Goal: Information Seeking & Learning: Learn about a topic

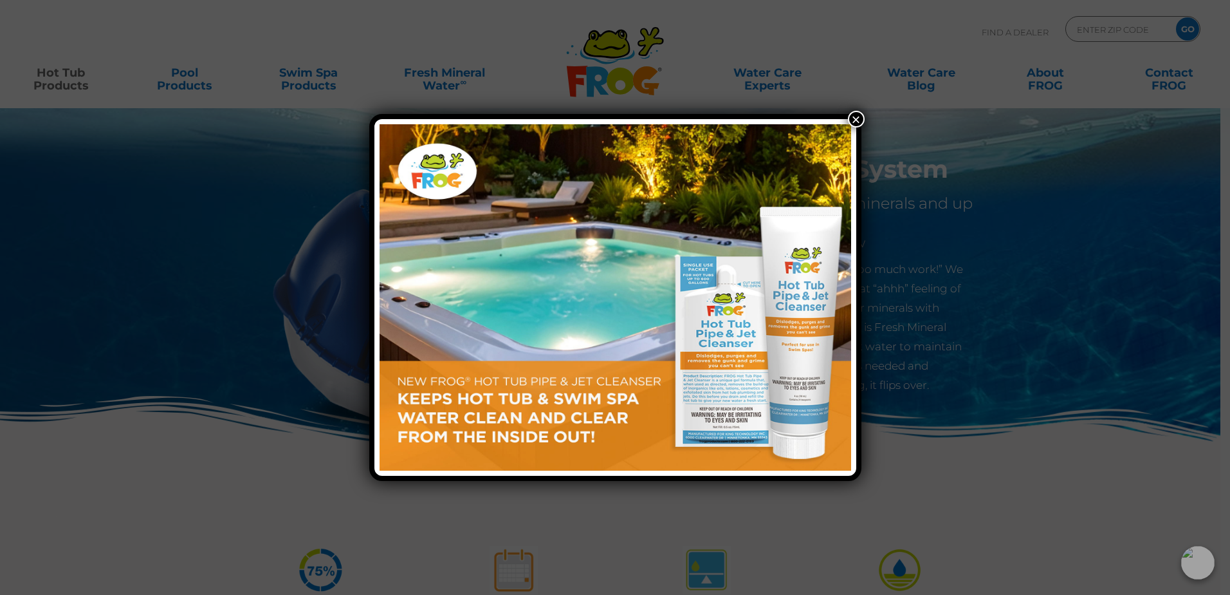
click at [854, 117] on button "×" at bounding box center [856, 119] width 17 height 17
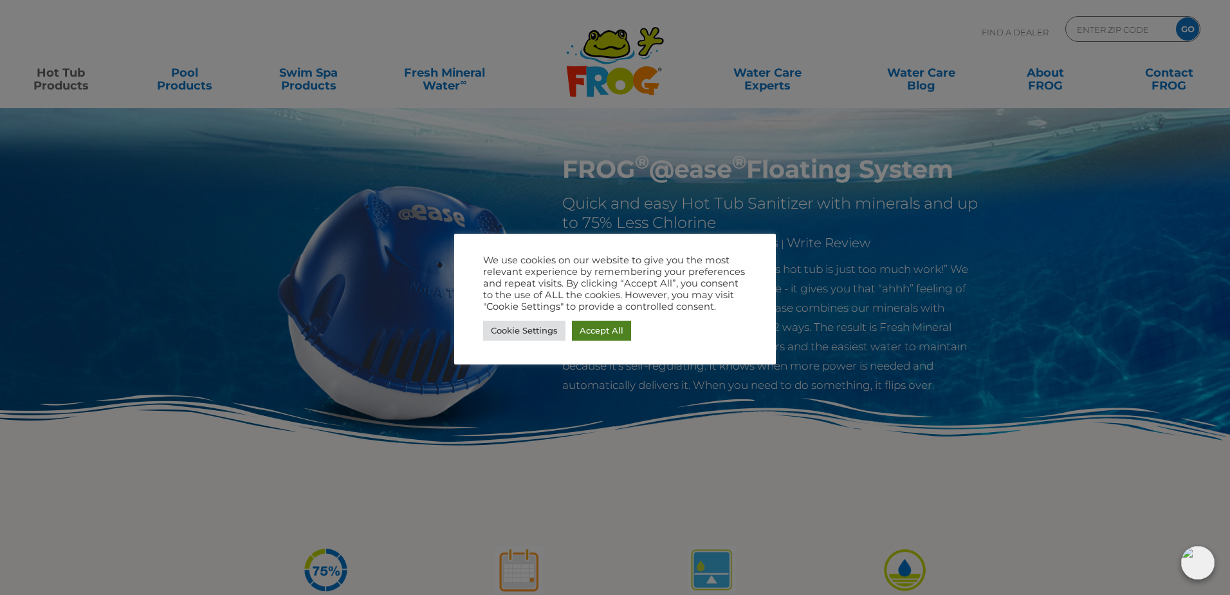
click at [599, 331] on link "Accept All" at bounding box center [601, 330] width 59 height 20
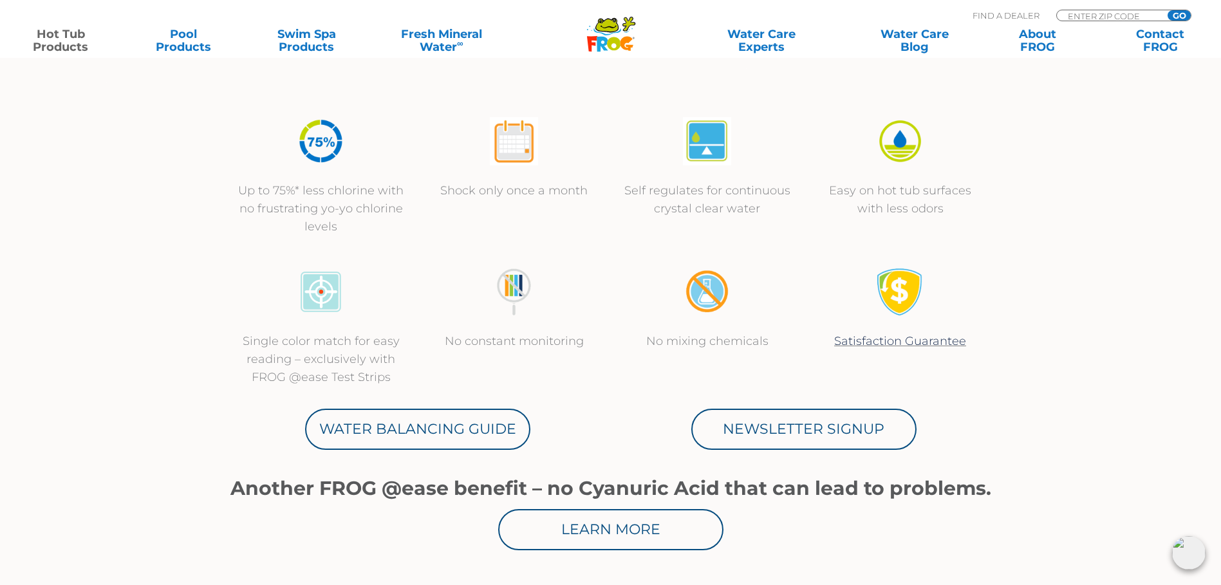
scroll to position [450, 0]
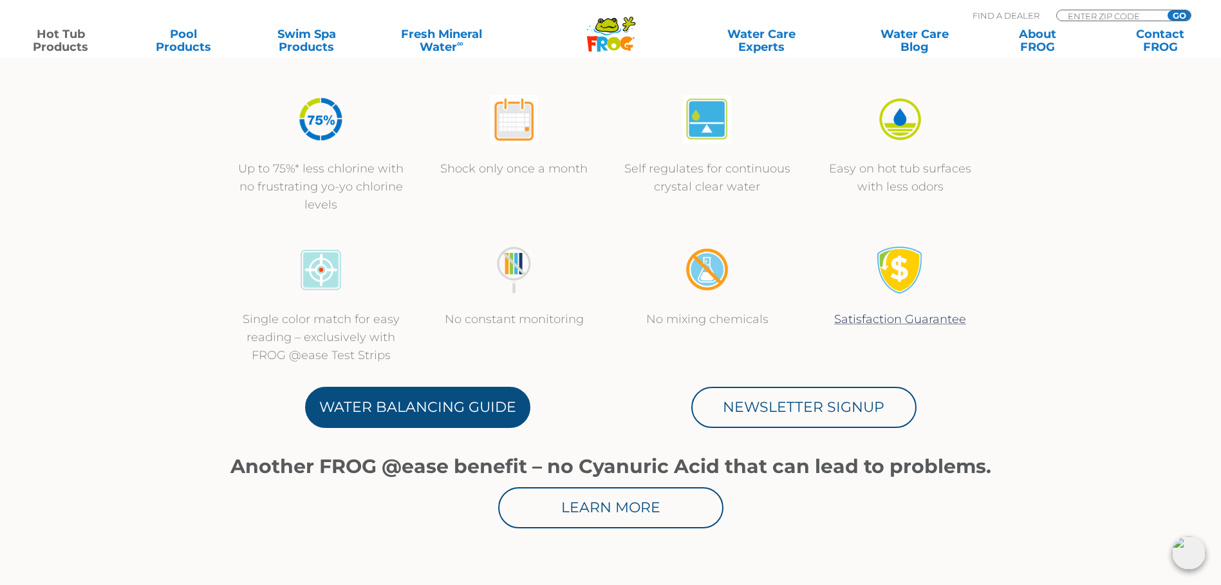
click at [418, 414] on link "Water Balancing Guide" at bounding box center [417, 407] width 225 height 41
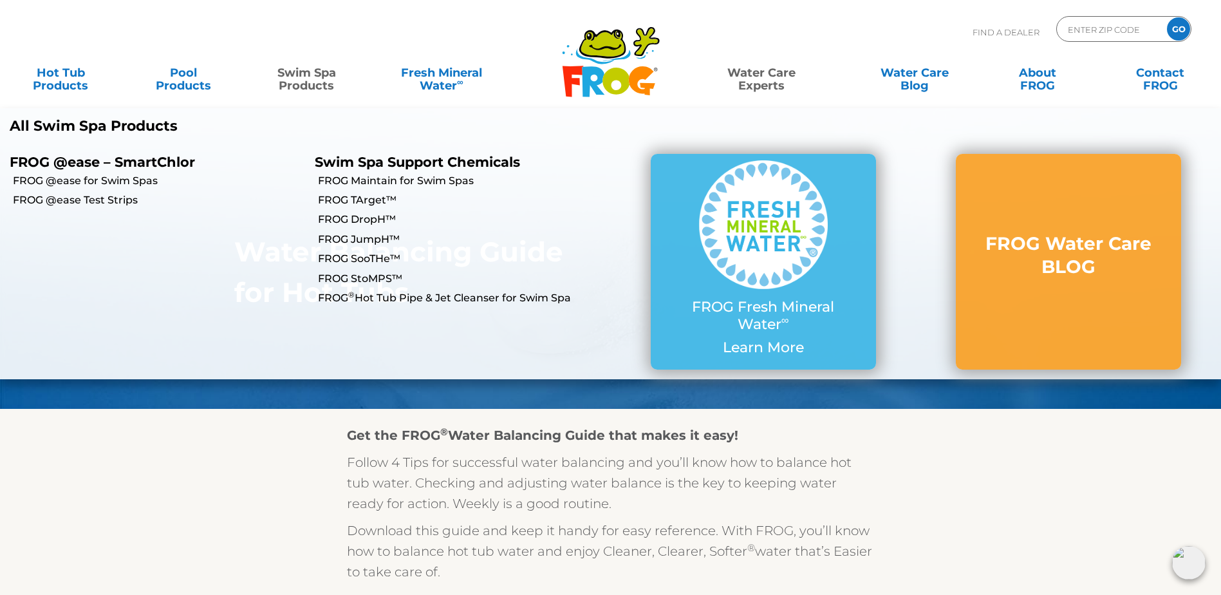
click at [306, 73] on link "Swim Spa Products" at bounding box center [307, 73] width 96 height 26
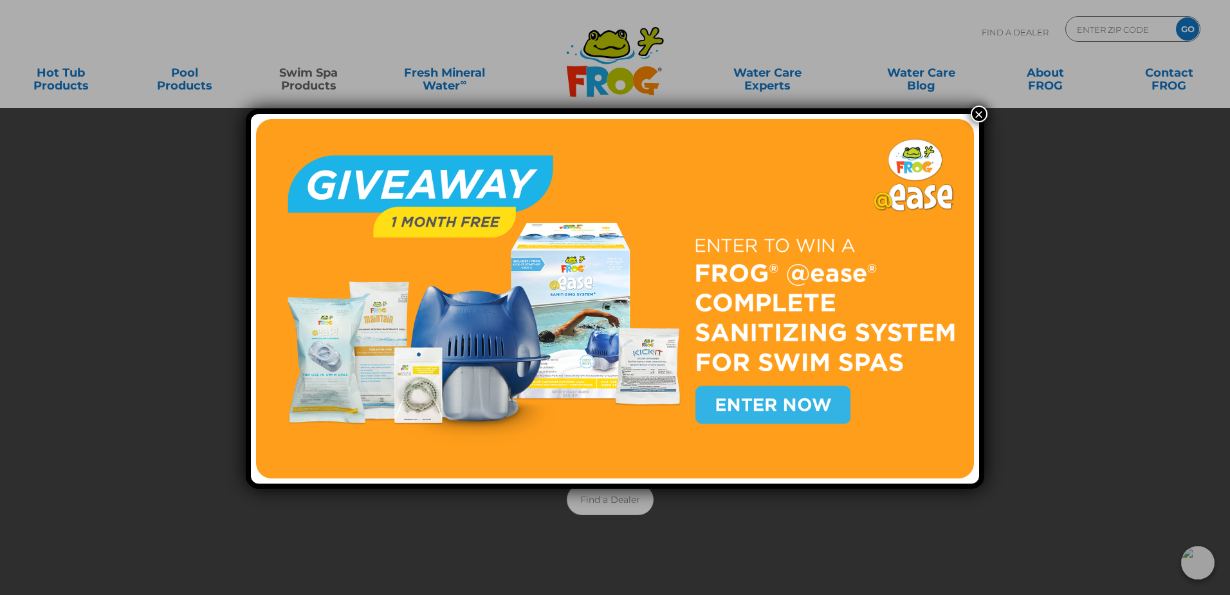
click at [974, 113] on button "×" at bounding box center [979, 114] width 17 height 17
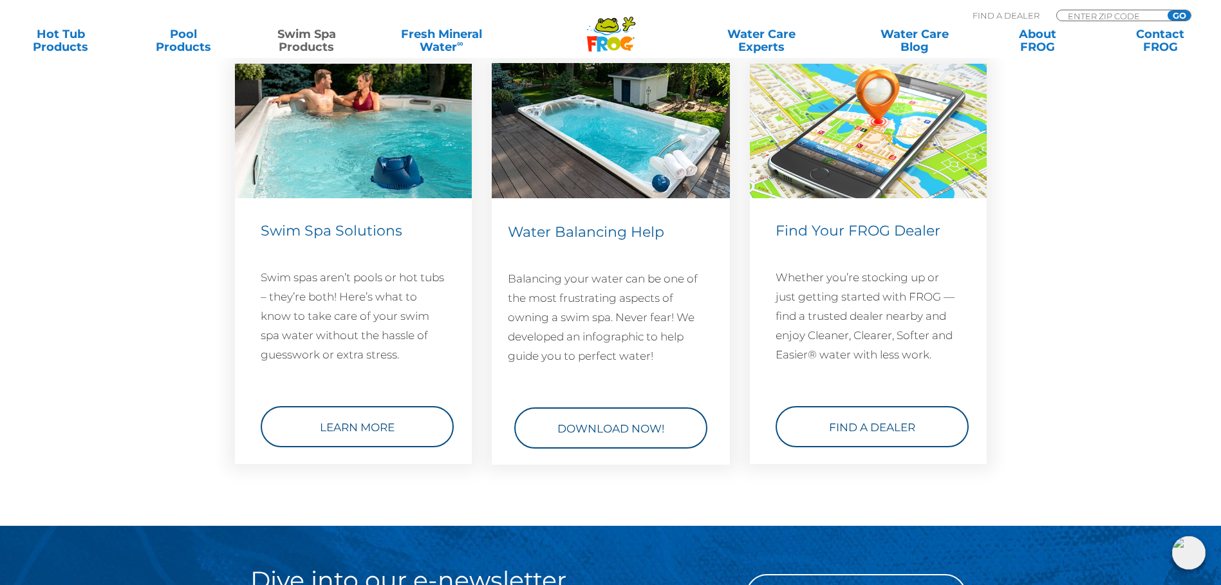
scroll to position [1802, 0]
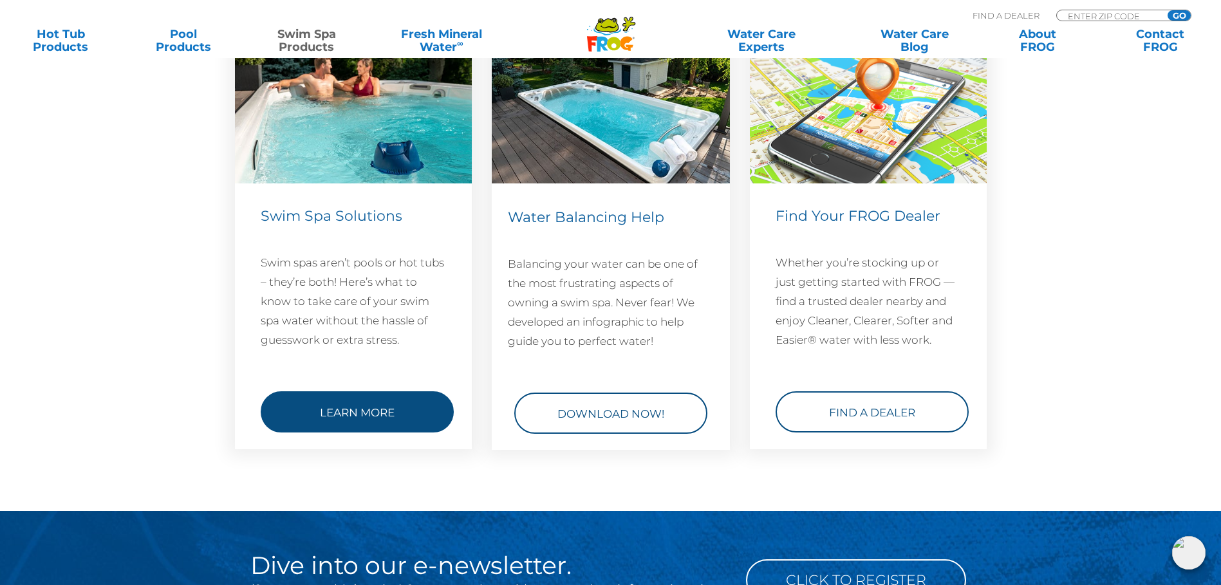
click at [323, 400] on link "Learn More" at bounding box center [357, 411] width 193 height 41
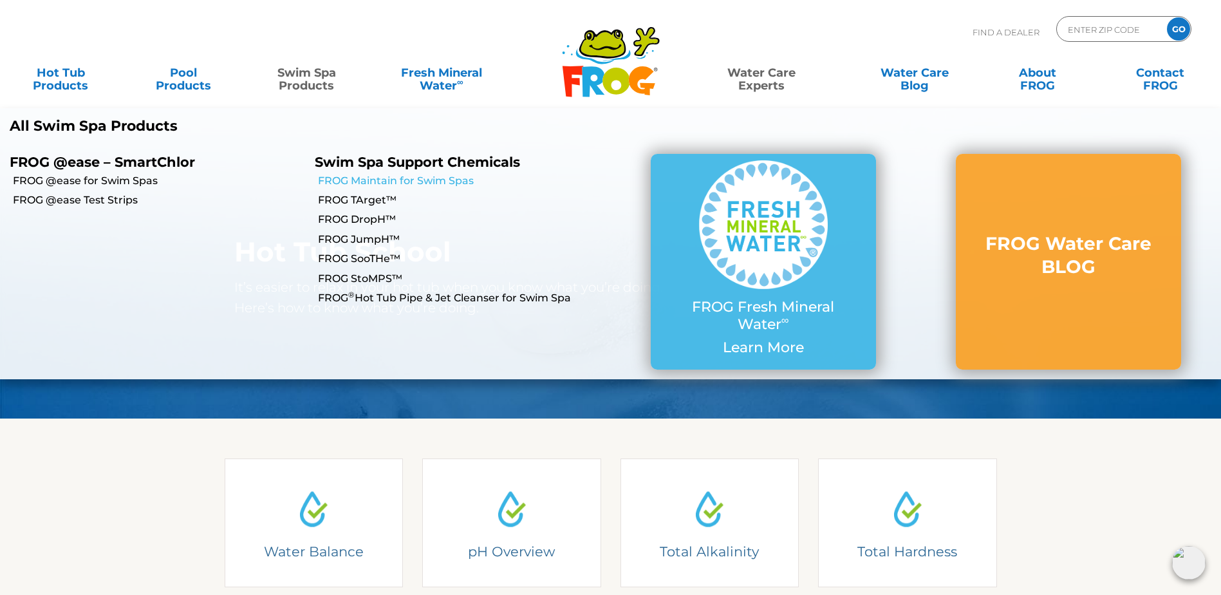
click at [438, 183] on link "FROG Maintain for Swim Spas" at bounding box center [464, 181] width 292 height 14
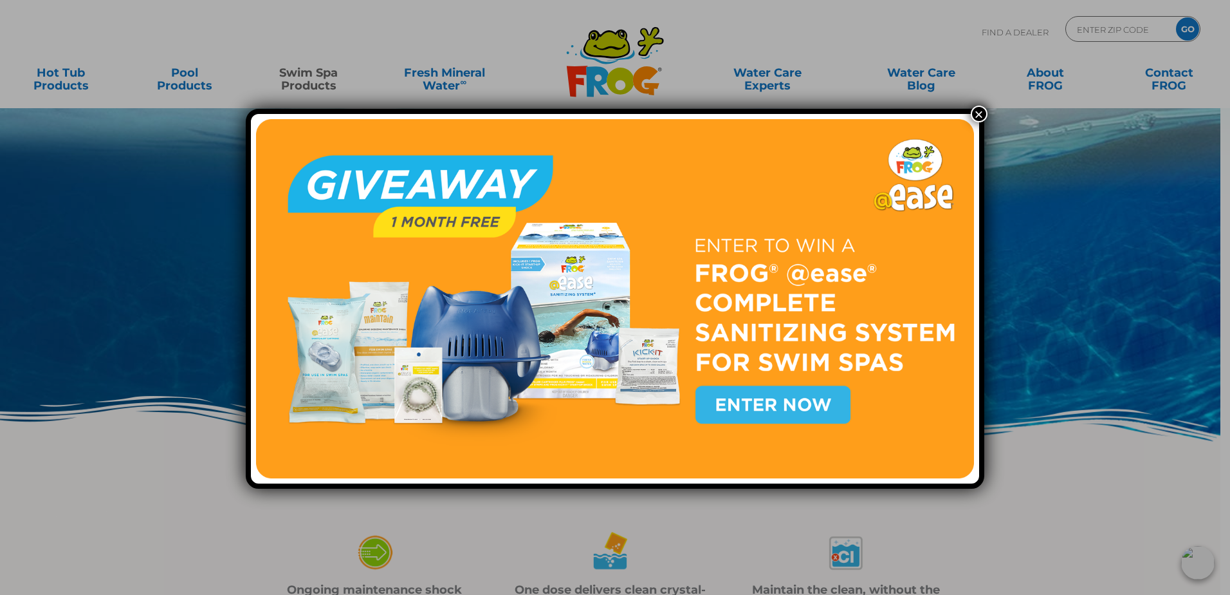
click at [974, 112] on button "×" at bounding box center [979, 114] width 17 height 17
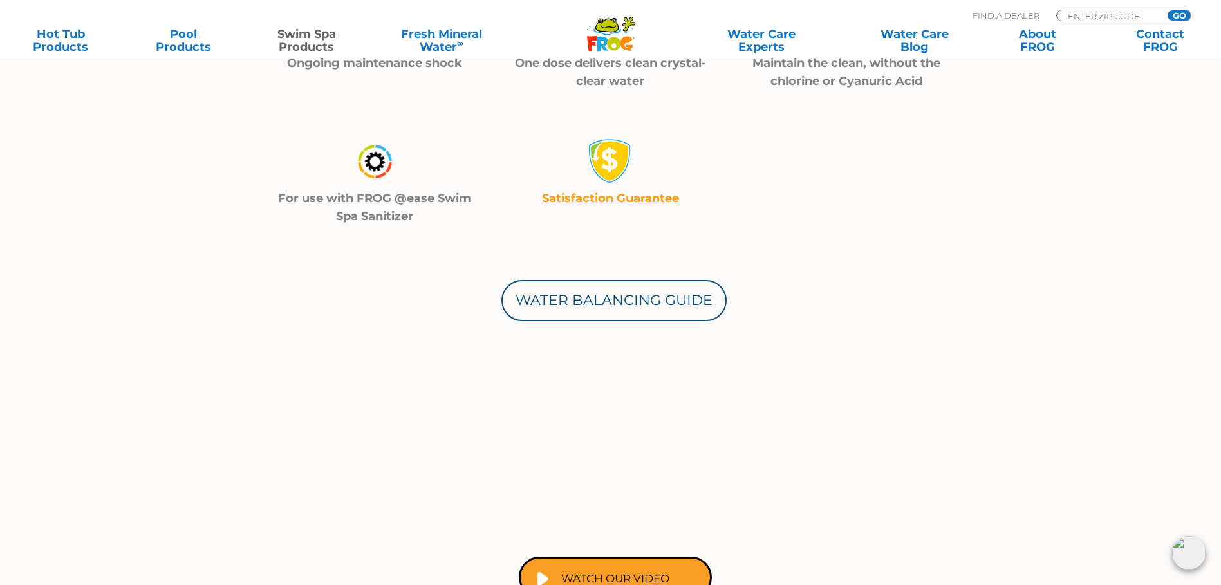
scroll to position [643, 0]
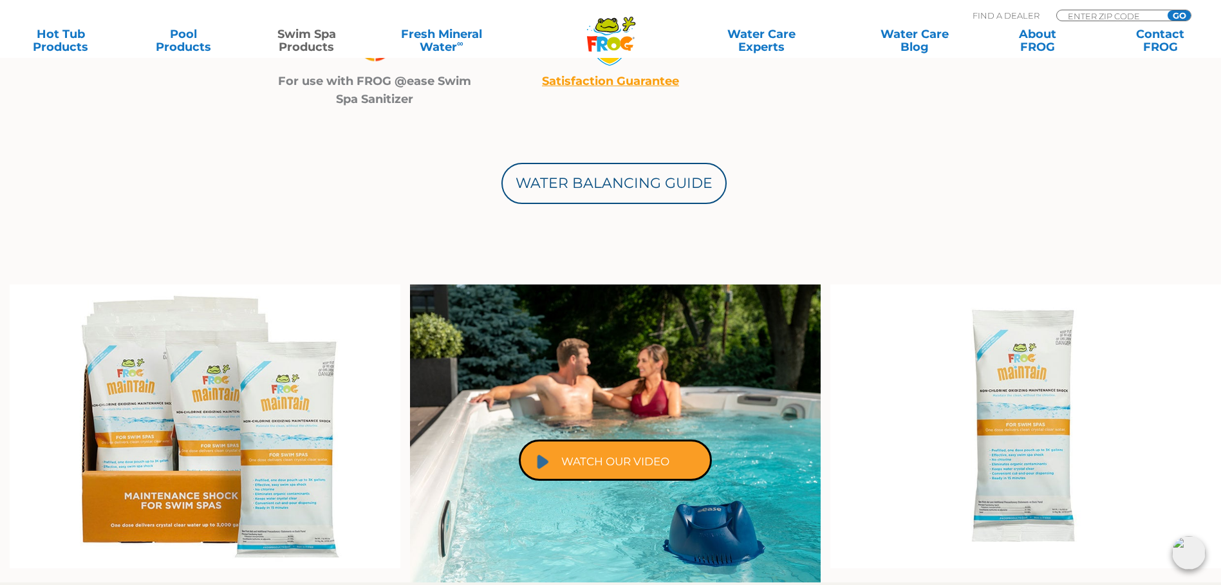
click at [667, 452] on link "Watch Our Video" at bounding box center [615, 459] width 193 height 41
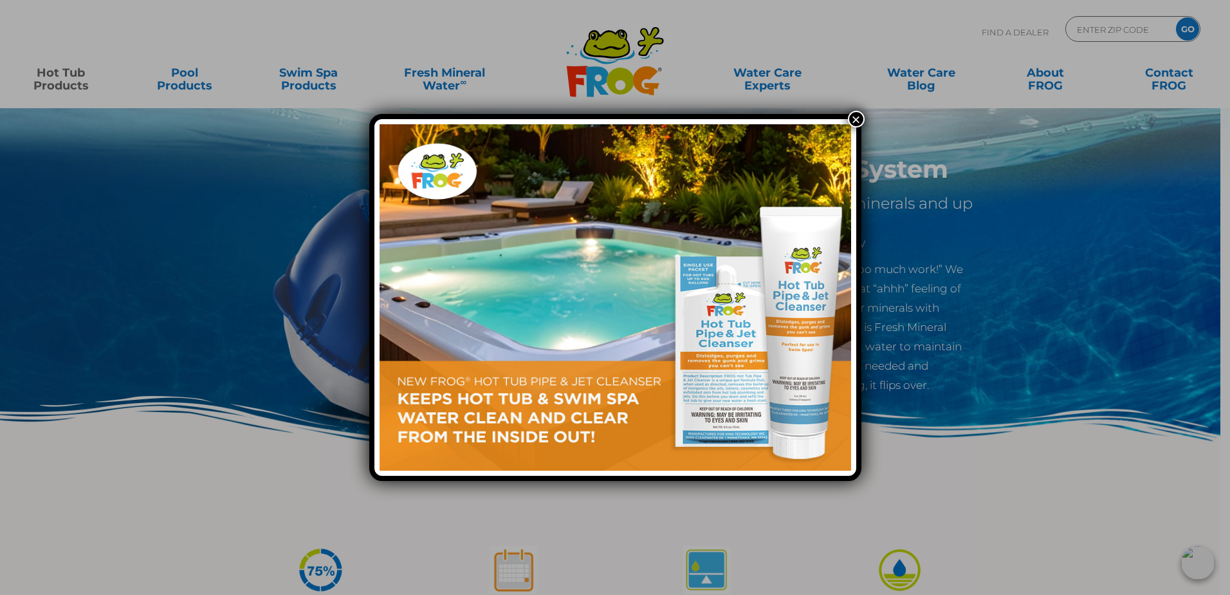
click at [855, 120] on button "×" at bounding box center [856, 119] width 17 height 17
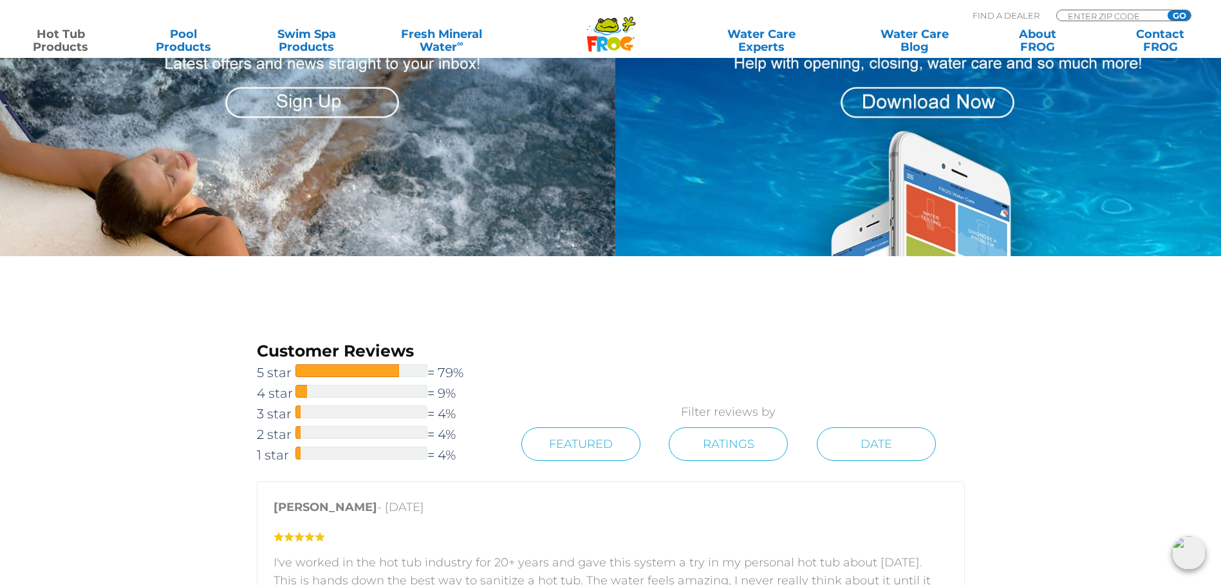
scroll to position [1802, 0]
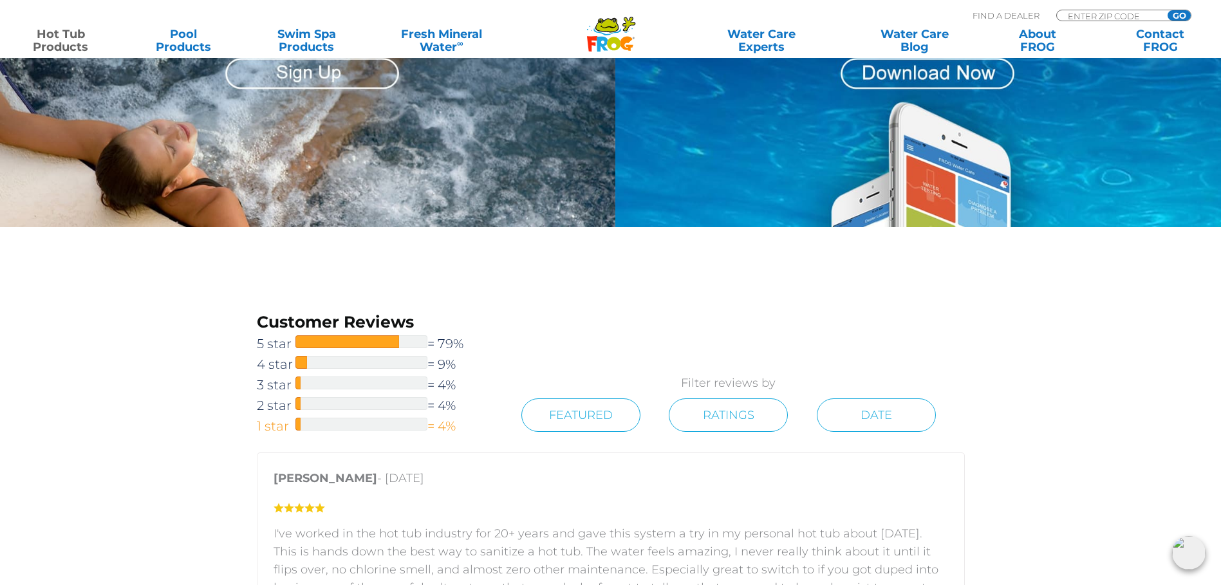
click at [280, 422] on span "1 star" at bounding box center [276, 426] width 39 height 21
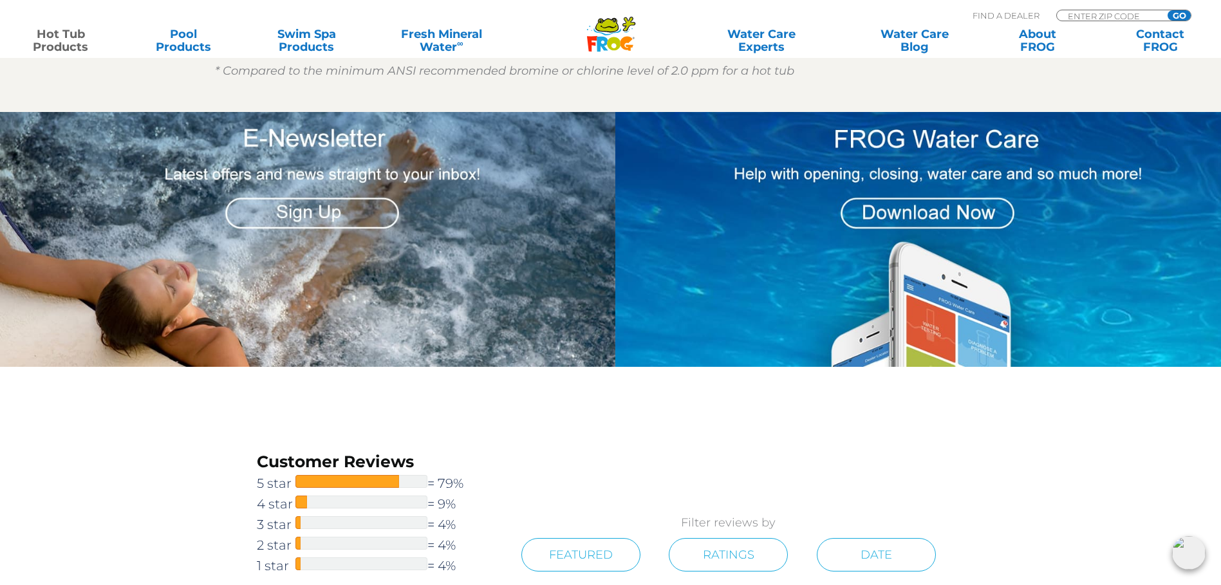
scroll to position [1019, 0]
